Goal: Task Accomplishment & Management: Manage account settings

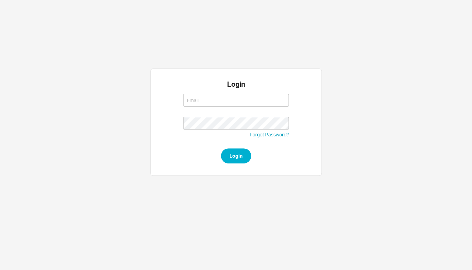
type input "[EMAIL_ADDRESS][DOMAIN_NAME]"
click at [232, 159] on button "Login" at bounding box center [236, 156] width 30 height 15
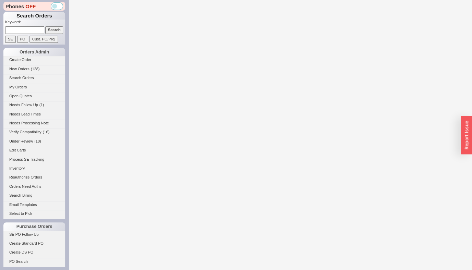
click at [19, 28] on input at bounding box center [24, 29] width 39 height 7
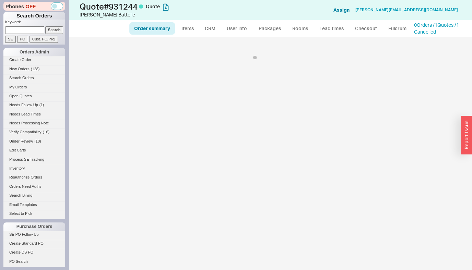
select select "*"
select select "LOW"
select select "3"
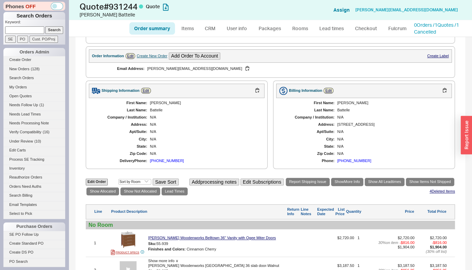
scroll to position [312, 0]
